Goal: Information Seeking & Learning: Learn about a topic

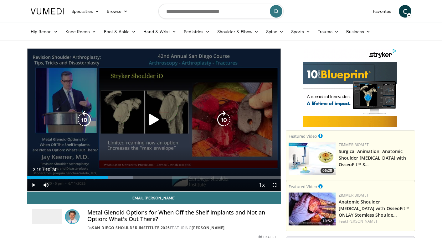
click at [153, 121] on icon "Video Player" at bounding box center [154, 120] width 18 height 18
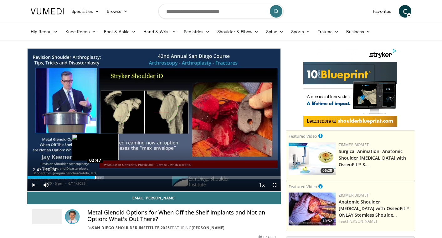
drag, startPoint x: 109, startPoint y: 177, endPoint x: 95, endPoint y: 177, distance: 14.1
click at [95, 177] on div "02:47" at bounding box center [61, 177] width 68 height 3
drag, startPoint x: 95, startPoint y: 177, endPoint x: 86, endPoint y: 177, distance: 9.7
click at [86, 177] on div "Loaded : 28.84% 02:25 02:24" at bounding box center [153, 177] width 253 height 3
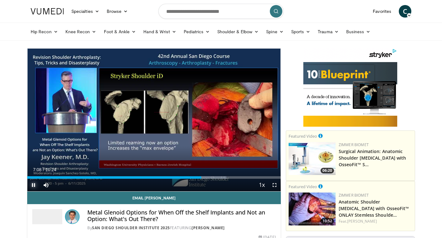
click at [33, 184] on span "Video Player" at bounding box center [33, 184] width 13 height 13
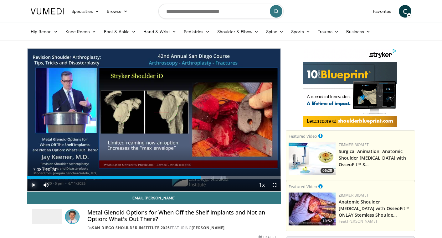
click at [34, 184] on span "Video Player" at bounding box center [33, 184] width 13 height 13
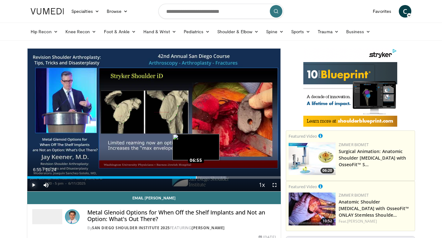
drag, startPoint x: 202, startPoint y: 177, endPoint x: 196, endPoint y: 177, distance: 5.6
click at [196, 177] on div "Loaded : 78.50% 06:57 06:55" at bounding box center [153, 177] width 253 height 3
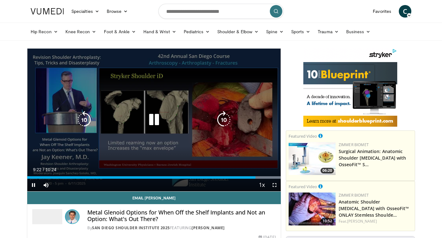
click at [155, 119] on icon "Video Player" at bounding box center [154, 120] width 18 height 18
click at [156, 121] on icon "Video Player" at bounding box center [154, 120] width 18 height 18
click at [84, 116] on icon "Video Player" at bounding box center [84, 120] width 18 height 18
